Goal: Task Accomplishment & Management: Use online tool/utility

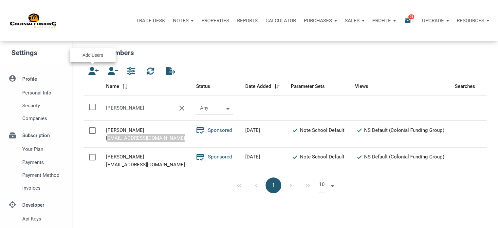
click at [89, 70] on icon "button" at bounding box center [92, 71] width 8 height 8
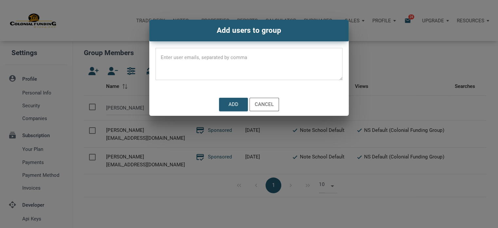
click at [167, 55] on textarea at bounding box center [249, 66] width 187 height 28
paste textarea "[EMAIL_ADDRESS][DOMAIN_NAME], [EMAIL_ADDRESS][DOMAIN_NAME], [EMAIL_ADDRESS][DOM…"
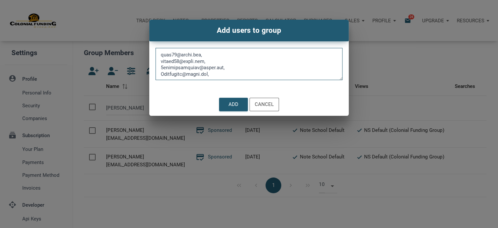
scroll to position [622, 0]
type textarea "[EMAIL_ADDRESS][DOMAIN_NAME], [EMAIL_ADDRESS][DOMAIN_NAME], [EMAIL_ADDRESS][DOM…"
click at [232, 103] on div "Add" at bounding box center [234, 105] width 10 height 8
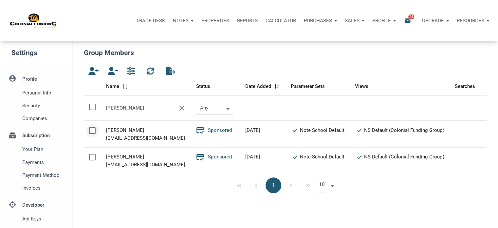
click at [94, 129] on div at bounding box center [92, 130] width 7 height 7
checkbox input "true"
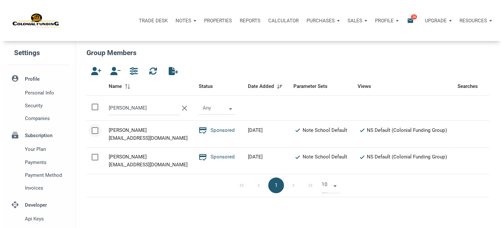
scroll to position [3, 3]
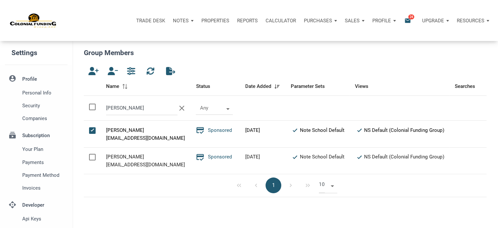
click at [110, 66] on div "button" at bounding box center [111, 71] width 17 height 12
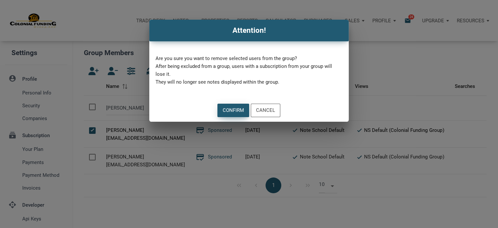
click at [231, 112] on div "Confirm" at bounding box center [233, 110] width 21 height 8
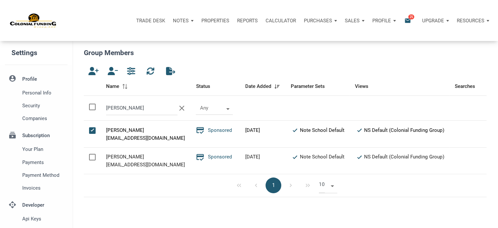
click at [409, 17] on span "25" at bounding box center [412, 16] width 6 height 5
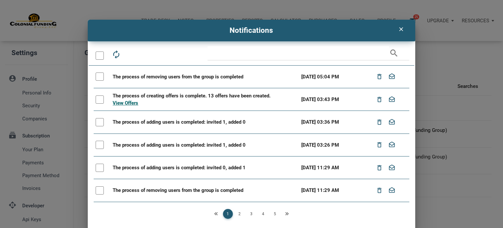
click at [98, 57] on div at bounding box center [100, 55] width 8 height 8
click at [143, 53] on icon "drafts" at bounding box center [145, 54] width 9 height 9
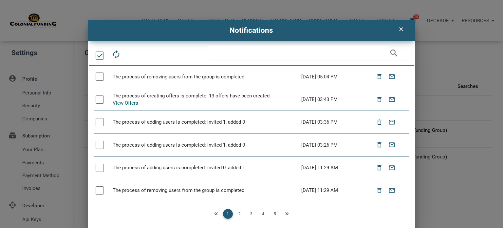
click at [237, 214] on link "2" at bounding box center [240, 214] width 10 height 10
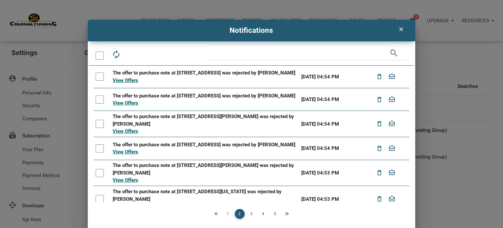
click at [97, 56] on div at bounding box center [100, 55] width 8 height 8
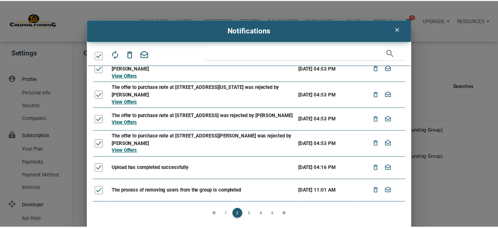
scroll to position [0, 0]
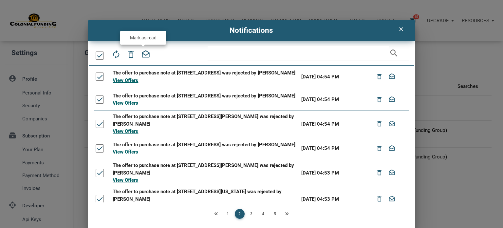
click at [145, 53] on icon "drafts" at bounding box center [145, 54] width 9 height 9
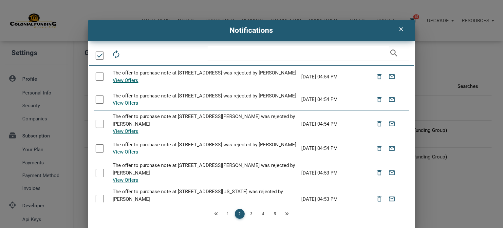
click at [248, 212] on link "3" at bounding box center [252, 214] width 10 height 10
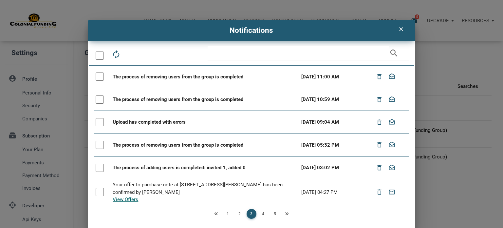
click at [97, 53] on div at bounding box center [100, 55] width 8 height 8
click at [144, 54] on icon "drafts" at bounding box center [145, 54] width 9 height 9
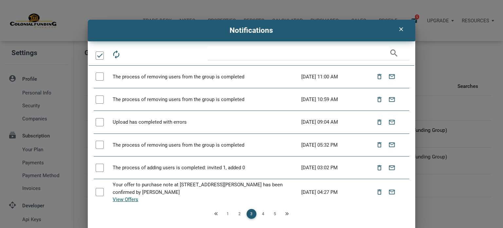
click at [397, 30] on icon "clear" at bounding box center [401, 29] width 8 height 7
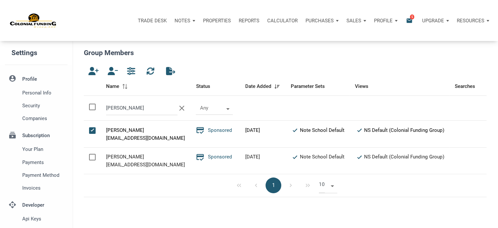
click at [185, 18] on p "Notes" at bounding box center [183, 21] width 16 height 6
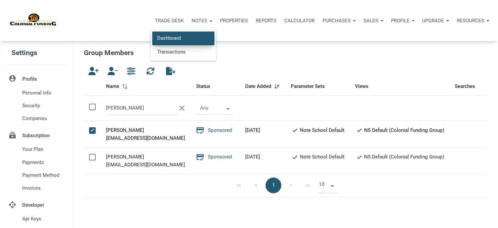
click at [159, 38] on link "Dashboard" at bounding box center [183, 37] width 62 height 13
